Goal: Navigation & Orientation: Understand site structure

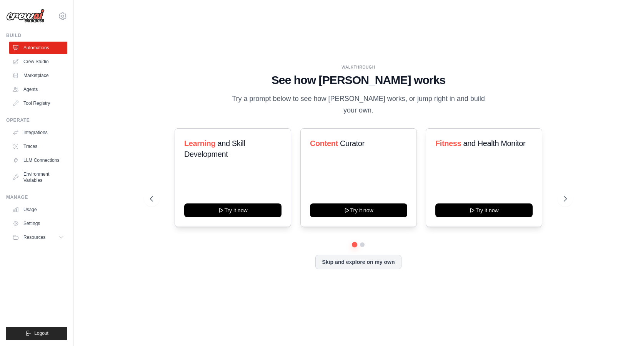
click at [31, 14] on img at bounding box center [25, 16] width 38 height 15
click at [563, 195] on icon at bounding box center [567, 199] width 8 height 8
click at [569, 195] on icon at bounding box center [567, 199] width 8 height 8
click at [342, 256] on button "Skip and explore on my own" at bounding box center [359, 261] width 86 height 15
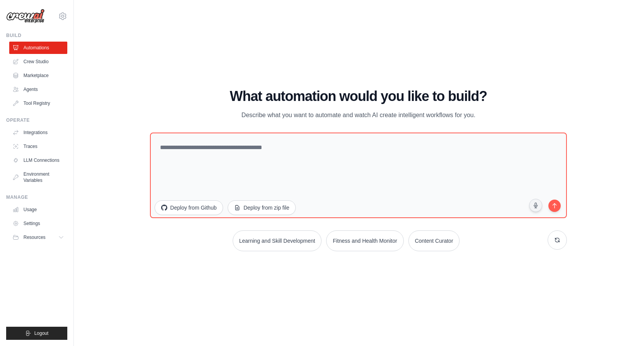
click at [234, 256] on div "WALKTHROUGH See how [PERSON_NAME] works Try a prompt below to see how [PERSON_N…" at bounding box center [359, 172] width 436 height 169
click at [30, 15] on img at bounding box center [25, 16] width 38 height 15
click at [34, 16] on img at bounding box center [25, 16] width 38 height 15
click at [40, 208] on link "Usage" at bounding box center [39, 209] width 58 height 12
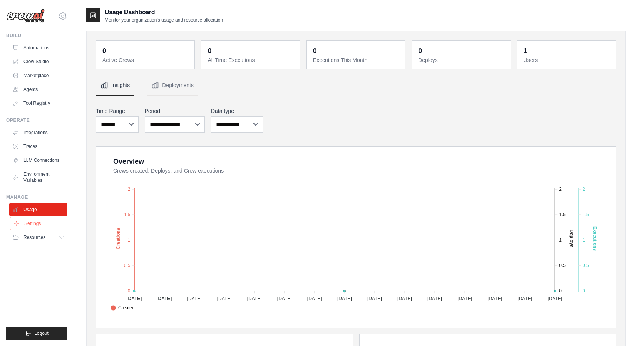
click at [34, 224] on link "Settings" at bounding box center [39, 223] width 58 height 12
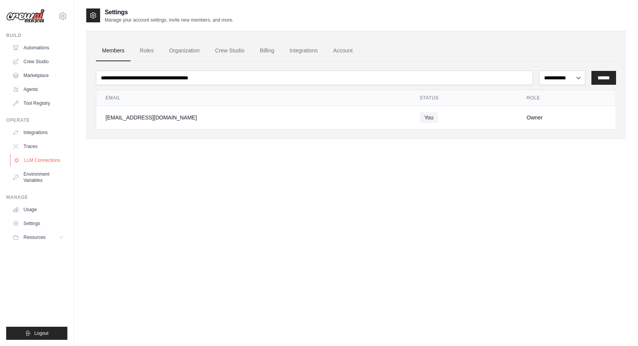
click at [48, 161] on link "LLM Connections" at bounding box center [39, 160] width 58 height 12
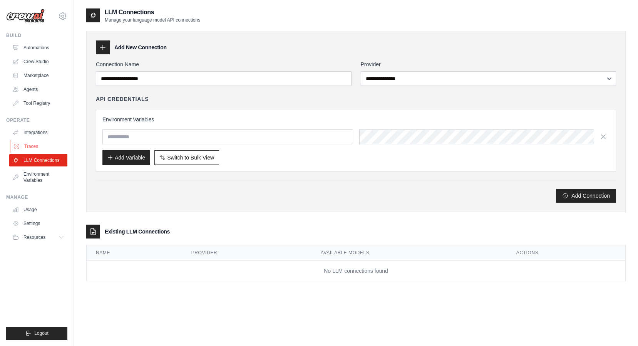
click at [48, 149] on link "Traces" at bounding box center [39, 146] width 58 height 12
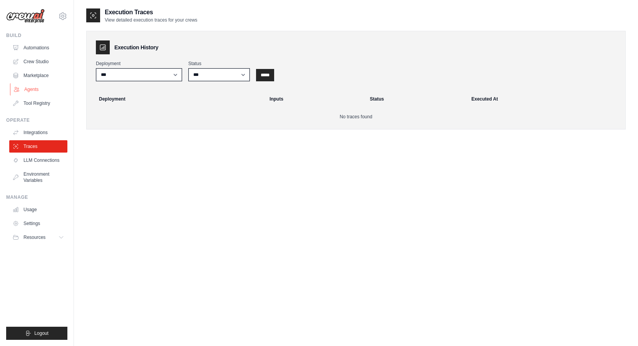
click at [51, 90] on link "Agents" at bounding box center [39, 89] width 58 height 12
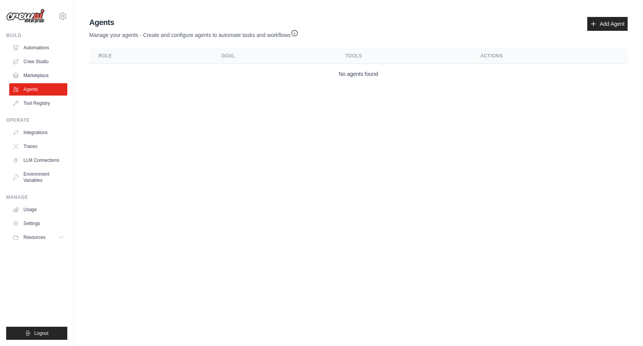
click at [393, 122] on body "[EMAIL_ADDRESS][DOMAIN_NAME] Settings Build Automations Crew Studio" at bounding box center [321, 173] width 643 height 346
